Goal: Information Seeking & Learning: Compare options

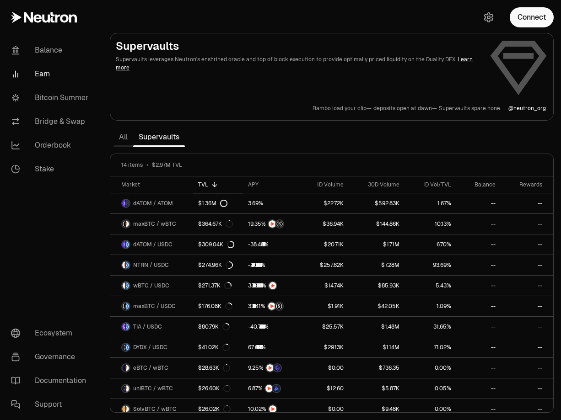
scroll to position [67, 0]
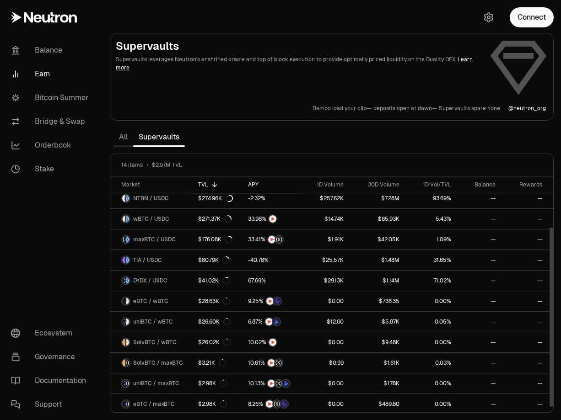
click at [257, 181] on div "APY" at bounding box center [270, 184] width 45 height 7
